Goal: Complete application form

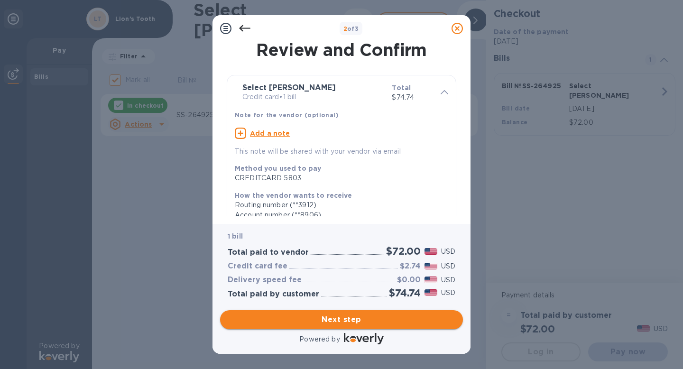
click at [295, 314] on span "Next step" at bounding box center [342, 319] width 228 height 11
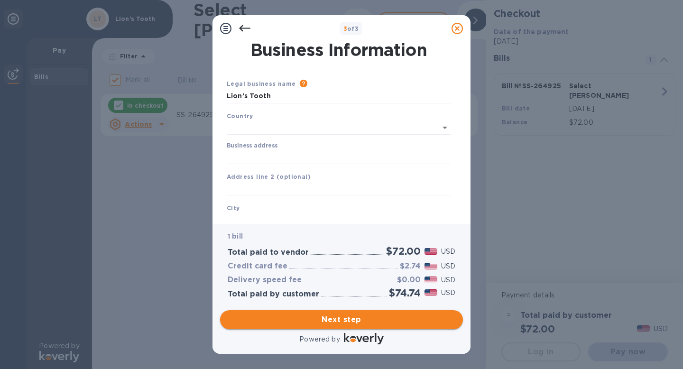
type input "[GEOGRAPHIC_DATA]"
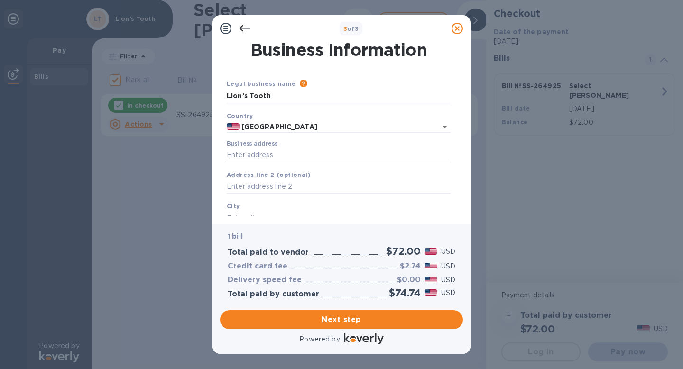
click at [269, 154] on input "Business address" at bounding box center [339, 155] width 224 height 14
type input "[STREET_ADDRESS]"
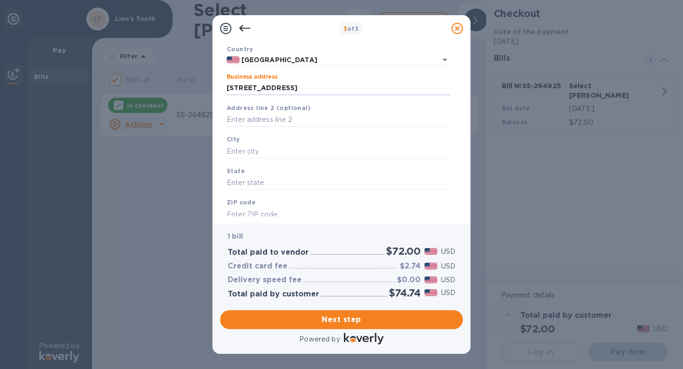
scroll to position [81, 0]
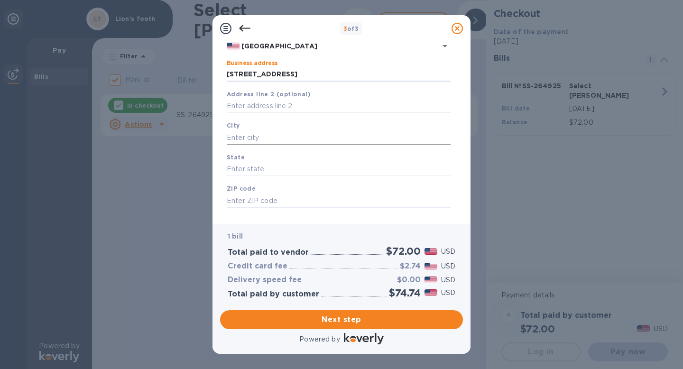
click at [249, 138] on input "text" at bounding box center [339, 137] width 224 height 14
type input "[GEOGRAPHIC_DATA]"
click at [249, 167] on input "text" at bounding box center [339, 169] width 224 height 14
type input "WI"
click at [241, 198] on input "text" at bounding box center [339, 200] width 224 height 14
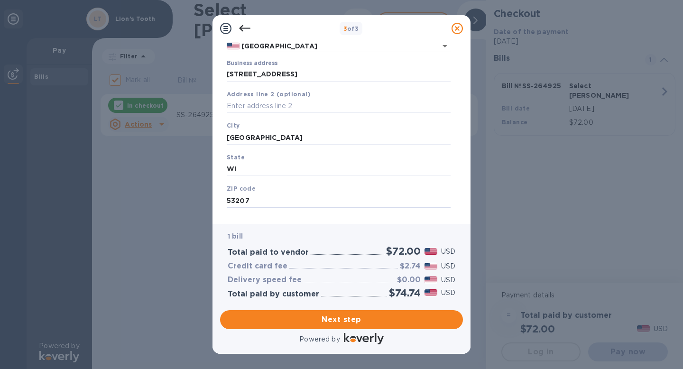
scroll to position [96, 0]
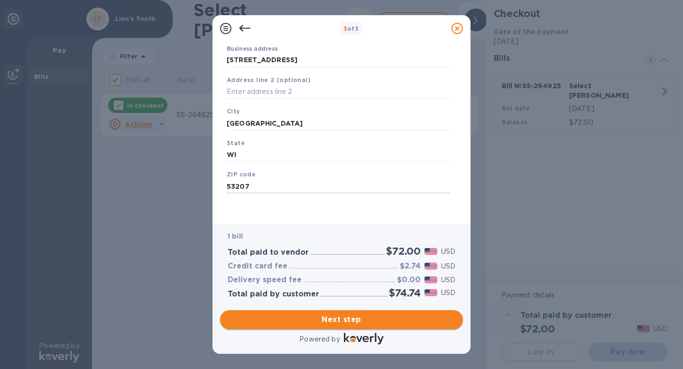
type input "53207"
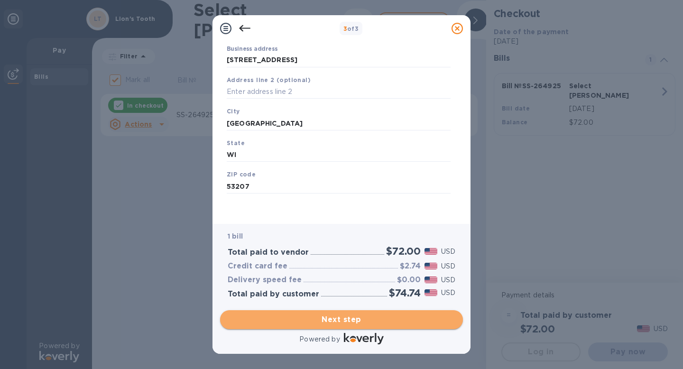
click at [324, 321] on span "Next step" at bounding box center [342, 319] width 228 height 11
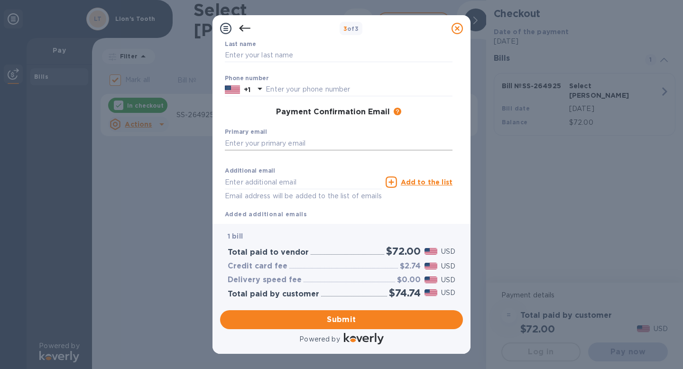
click at [248, 144] on input "text" at bounding box center [339, 143] width 228 height 14
type input "[EMAIL_ADDRESS][DOMAIN_NAME]"
type input "[PERSON_NAME]"
type input "4147581934"
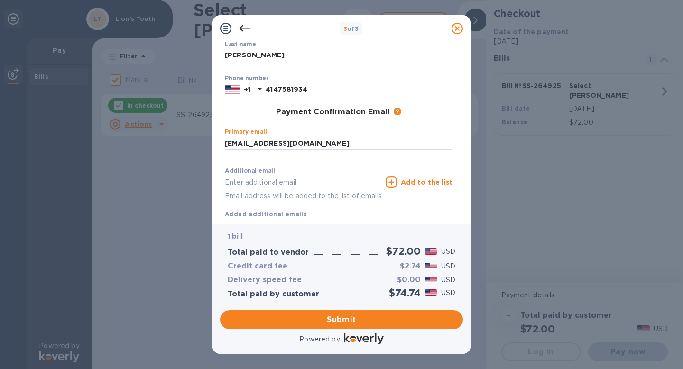
type input "[EMAIL_ADDRESS][DOMAIN_NAME]"
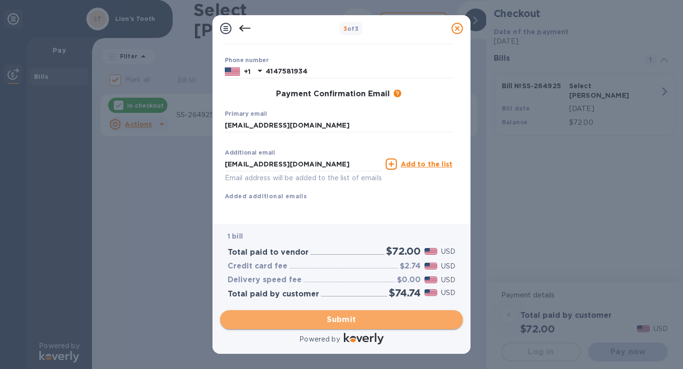
click at [332, 325] on button "Submit" at bounding box center [341, 319] width 243 height 19
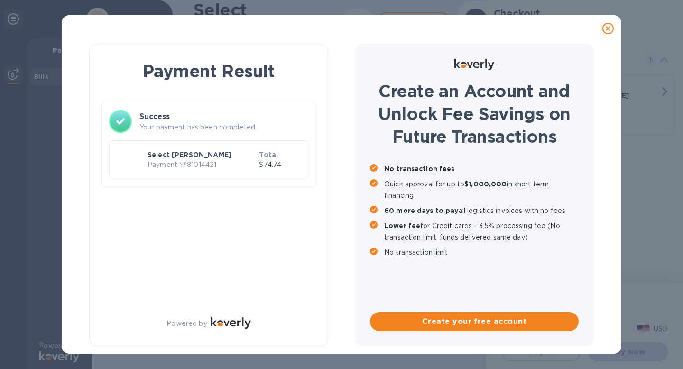
checkbox input "false"
